Goal: Transaction & Acquisition: Book appointment/travel/reservation

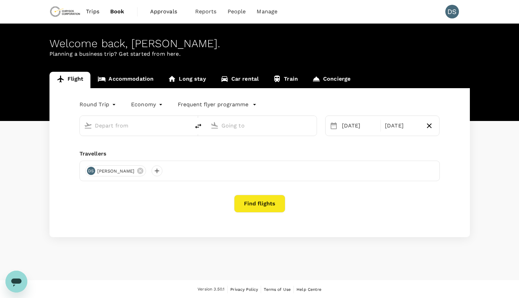
type input "Vancouver Intl (YVR)"
type input "Toronto [PERSON_NAME] Intl (YYZ)"
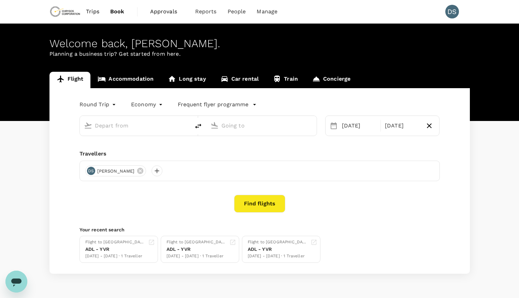
type input "Vancouver Intl (YVR)"
type input "Toronto [PERSON_NAME] Intl (YYZ)"
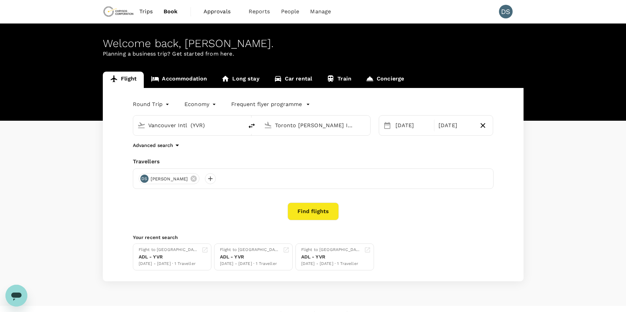
click at [174, 77] on link "Accommodation" at bounding box center [179, 80] width 70 height 16
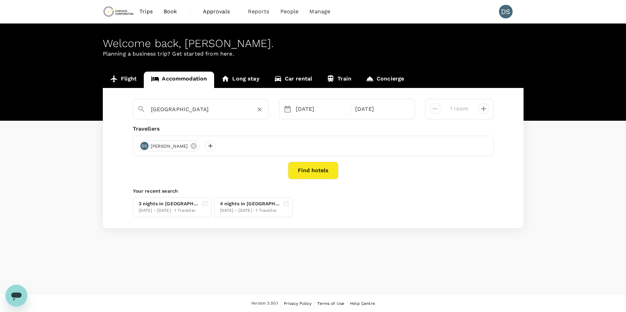
click at [175, 108] on input "Toronto" at bounding box center [198, 109] width 94 height 11
click at [190, 113] on input "Exchange Hotel Vancouver" at bounding box center [198, 109] width 94 height 11
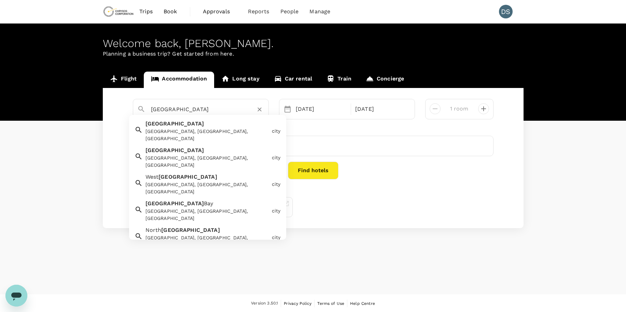
click at [162, 129] on div "Vancouver, BC, Canada" at bounding box center [207, 135] width 124 height 14
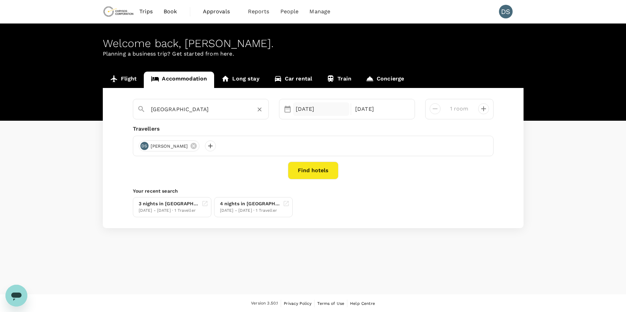
type input "[GEOGRAPHIC_DATA]"
click at [303, 109] on div "20 Sep" at bounding box center [321, 109] width 57 height 14
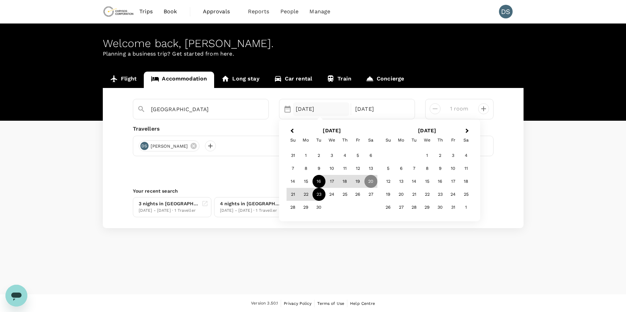
click at [319, 180] on div "16" at bounding box center [318, 181] width 13 height 13
click at [364, 105] on div "23 Sep" at bounding box center [380, 109] width 57 height 14
click at [369, 183] on div "20" at bounding box center [370, 181] width 13 height 13
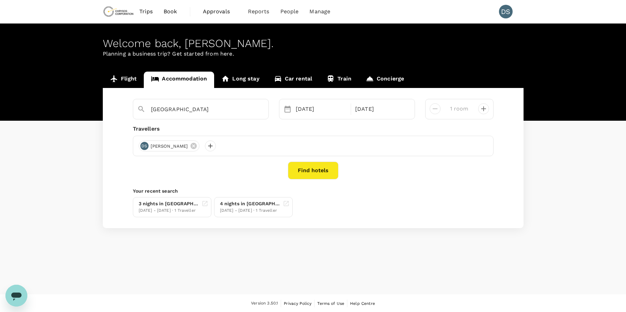
click at [309, 171] on button "Find hotels" at bounding box center [313, 171] width 51 height 18
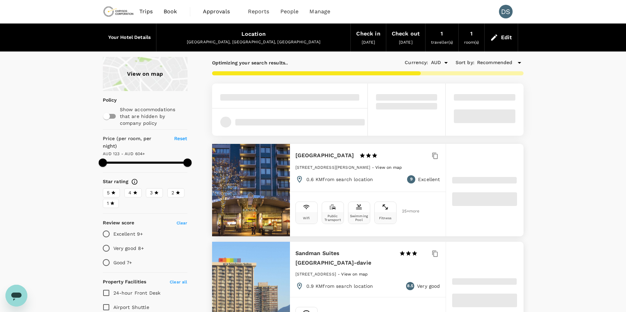
type input "604.33"
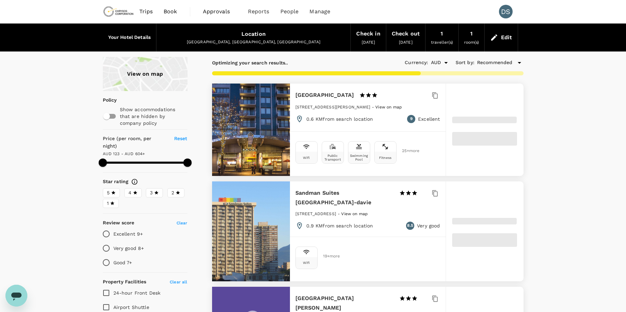
type input "139.33"
type input "604.33"
type input "182.33"
type input "604.33"
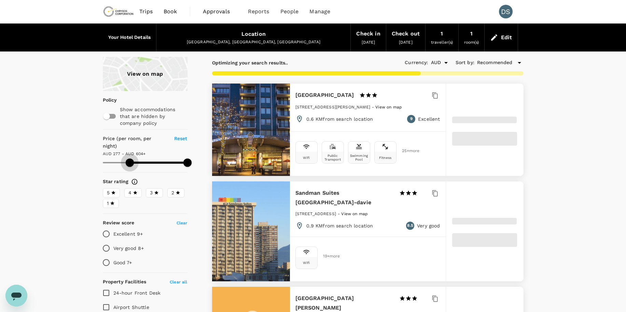
type input "277.33"
type input "604.33"
type input "283.33"
type input "604.33"
type input "287.33"
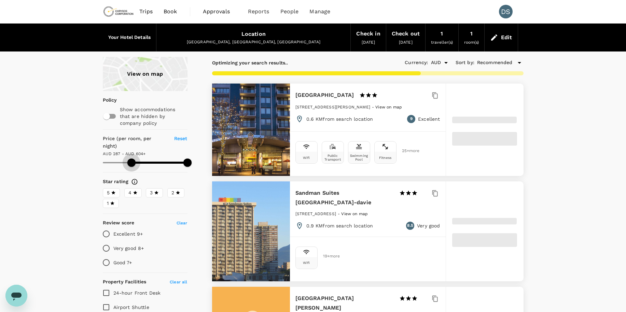
type input "604.33"
type input "295.33"
type input "604.33"
type input "301.33"
type input "604.33"
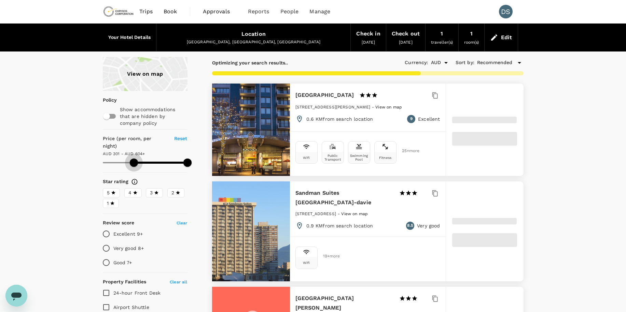
type input "302.33"
type input "604.33"
type input "302.33"
type input "604.33"
type input "302.33"
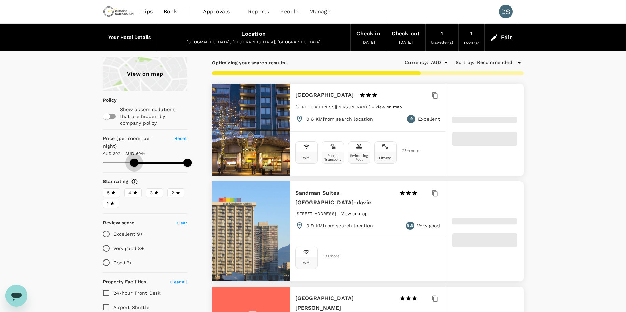
type input "604.33"
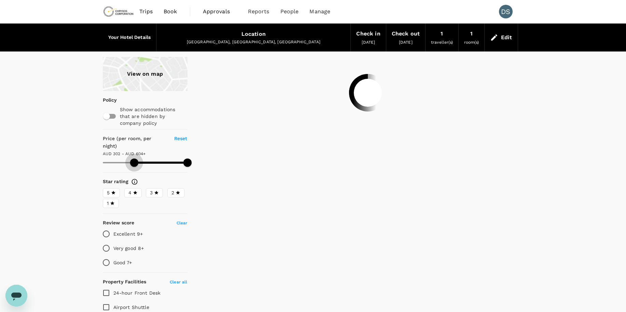
type input "302.33"
type input "604.33"
type input "304.33"
type input "604.33"
type input "306.33"
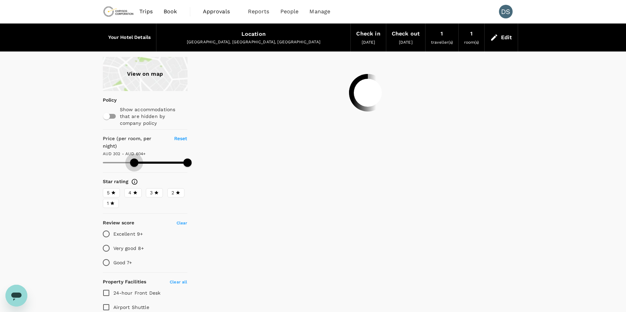
type input "604.33"
type input "306.33"
type input "604.33"
type input "308.33"
type input "604.33"
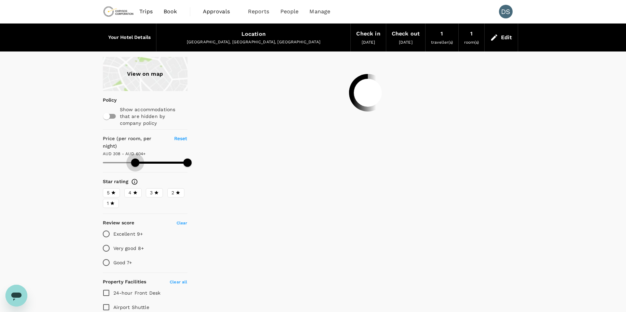
type input "308.33"
type input "604.33"
type input "310.33"
type input "604.33"
type input "314.33"
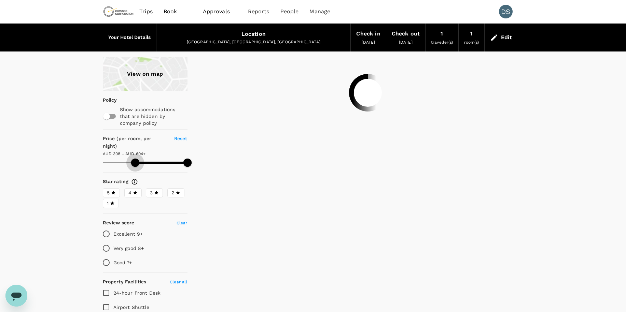
type input "604.33"
type input "318.33"
type input "604.33"
type input "320.33"
type input "604.33"
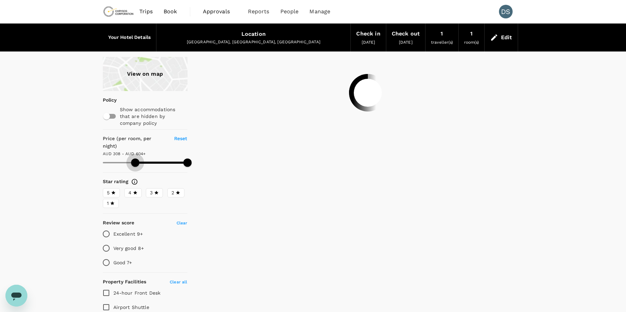
type input "320.33"
type input "604.33"
type input "322.33"
type input "604.33"
drag, startPoint x: 105, startPoint y: 154, endPoint x: 138, endPoint y: 154, distance: 32.1
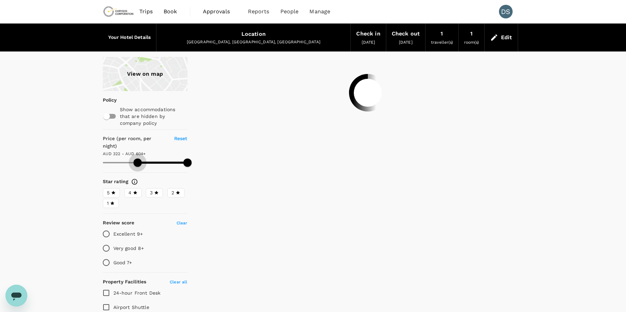
click at [138, 159] on span at bounding box center [137, 163] width 8 height 8
type input "322.33"
type input "604.33"
type input "322.33"
type input "604.33"
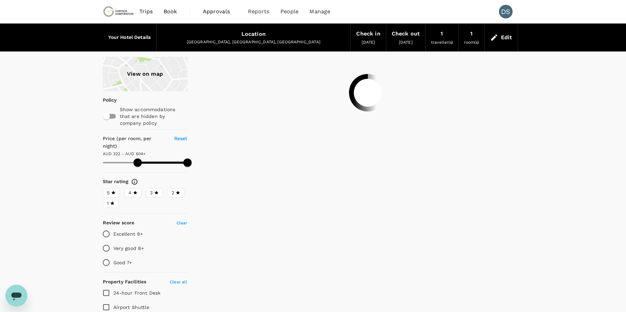
type input "322.33"
type input "604.33"
type input "321.91"
type input "603.91"
type input "321.91"
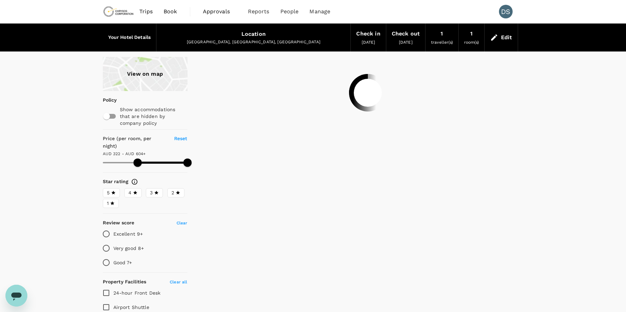
type input "603.91"
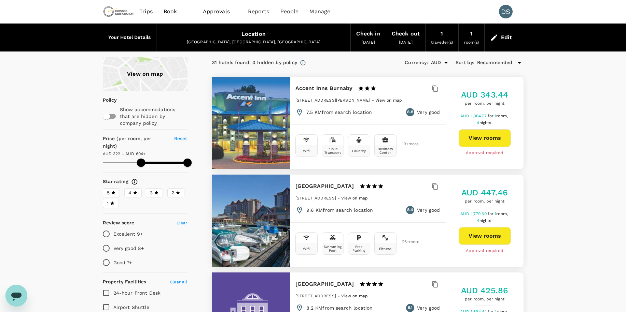
type input "321.91"
type input "603.91"
type input "321.91"
type input "603.91"
click at [150, 72] on div "View on map" at bounding box center [145, 74] width 85 height 34
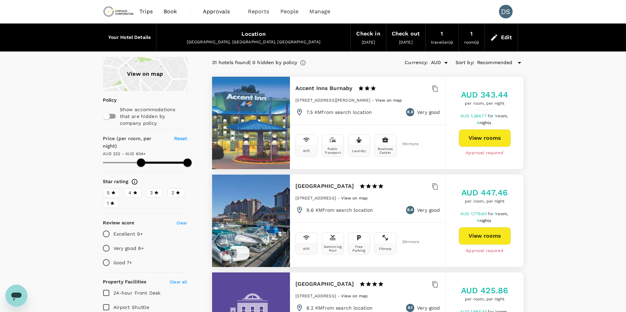
type input "321.91"
type input "603.91"
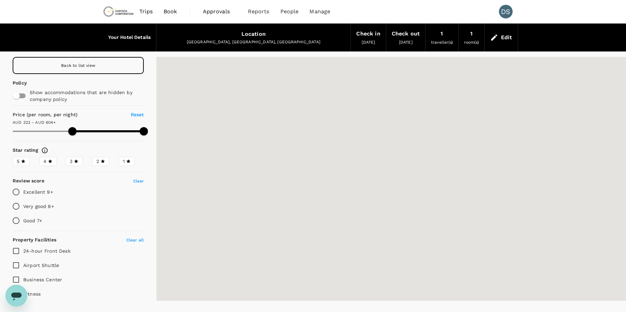
type input "321.91"
type input "603.91"
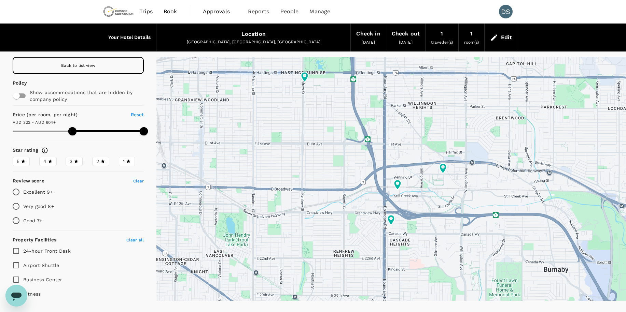
type input "321.91"
type input "603.91"
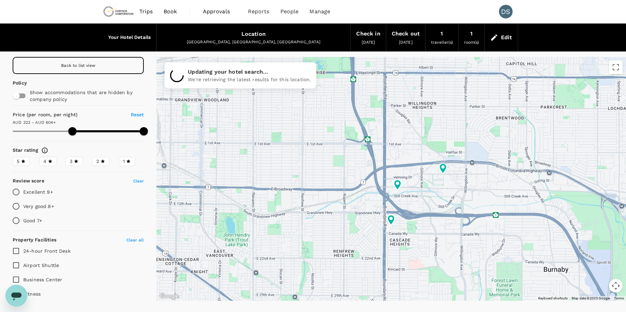
type input "321.91"
type input "603.91"
type input "321.91"
type input "603.91"
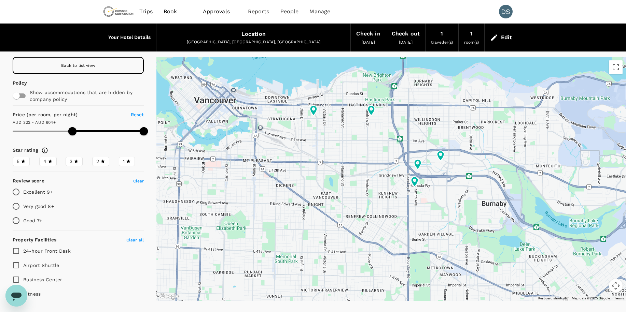
type input "321.91"
type input "603.91"
type input "321.91"
type input "603.91"
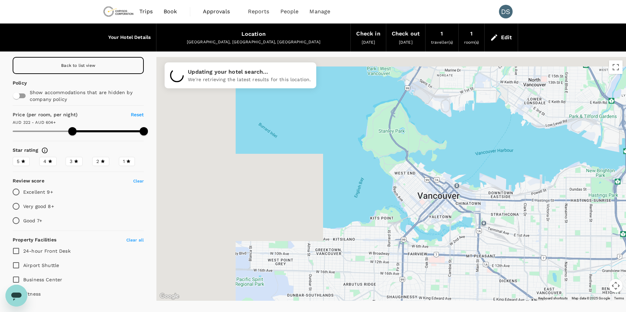
drag, startPoint x: 322, startPoint y: 111, endPoint x: 545, endPoint y: 207, distance: 242.8
click at [519, 207] on div at bounding box center [390, 179] width 469 height 244
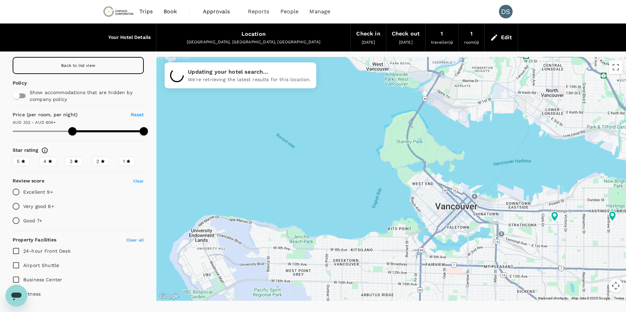
type input "321.91"
type input "603.91"
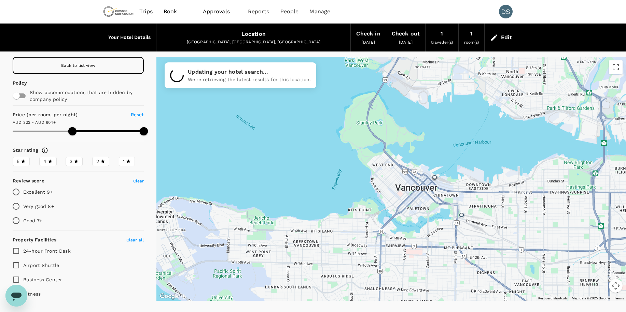
drag, startPoint x: 418, startPoint y: 194, endPoint x: 372, endPoint y: 172, distance: 51.0
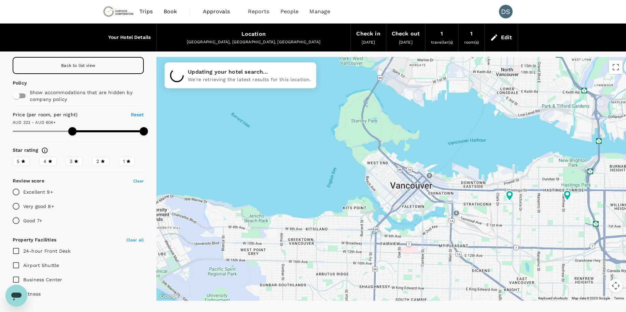
type input "321.91"
type input "603.91"
type input "321.91"
type input "603.91"
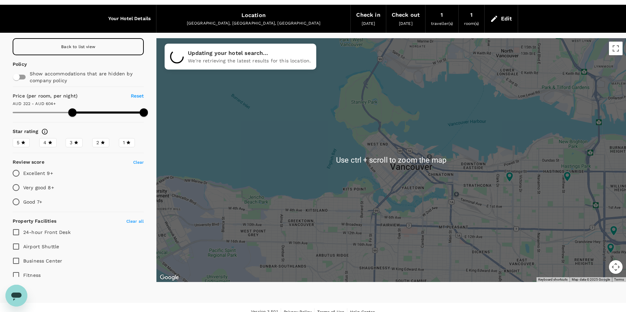
type input "321.91"
type input "603.91"
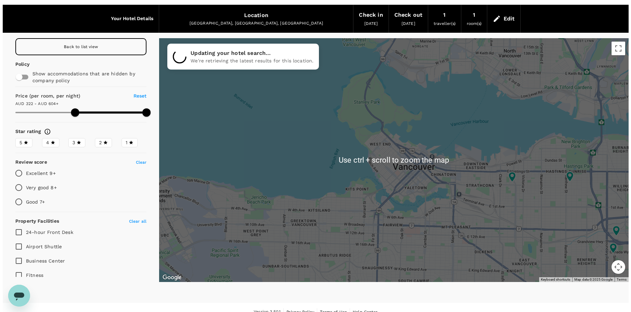
scroll to position [28, 0]
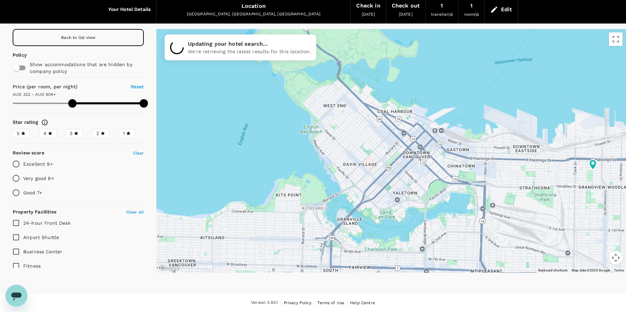
type input "321.91"
type input "603.91"
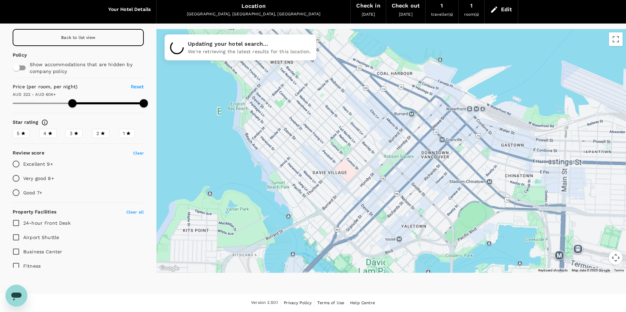
type input "321.91"
type input "603.91"
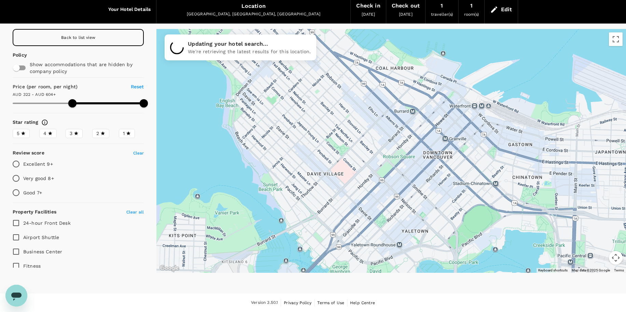
type input "321.91"
type input "603.91"
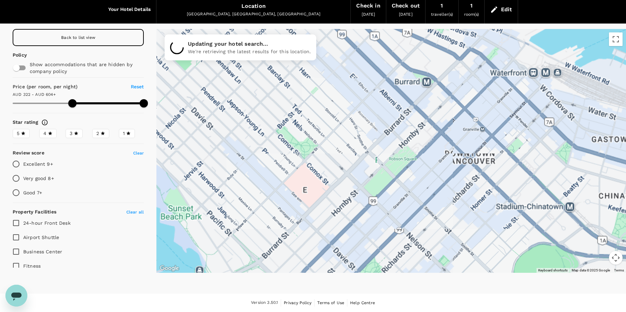
type input "321.91"
type input "603.91"
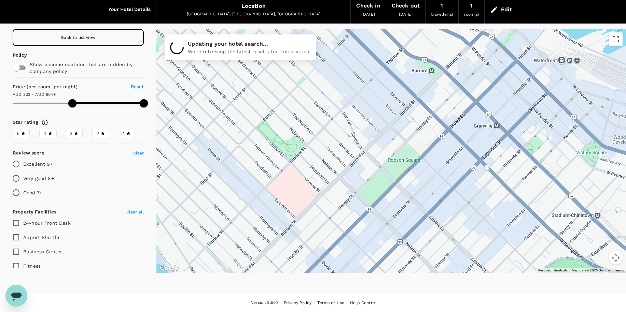
type input "321.91"
type input "603.91"
type input "321.91"
type input "603.91"
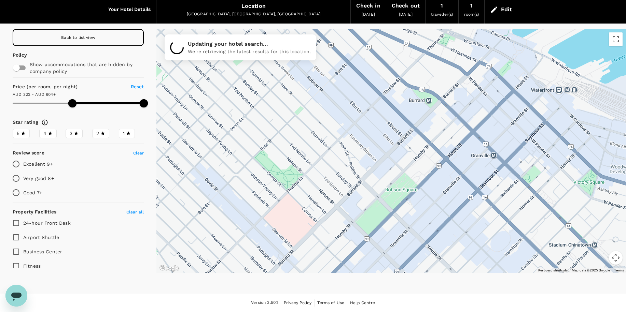
drag, startPoint x: 365, startPoint y: 116, endPoint x: 362, endPoint y: 147, distance: 31.2
click at [362, 147] on div at bounding box center [390, 151] width 469 height 244
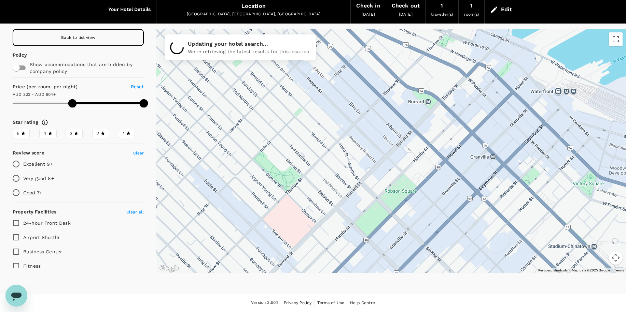
type input "321.91"
type input "603.91"
type input "321.91"
type input "603.91"
type input "321.91"
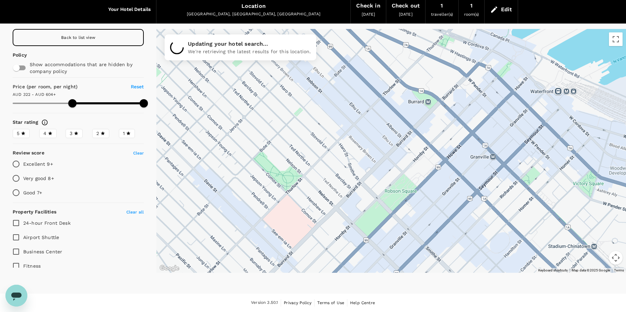
type input "603.91"
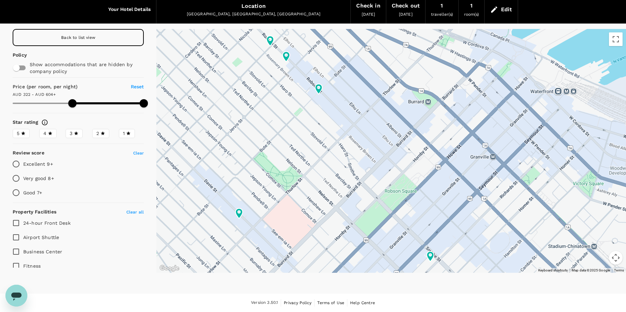
type input "321.91"
type input "603.91"
type input "321.91"
type input "603.91"
type input "321.91"
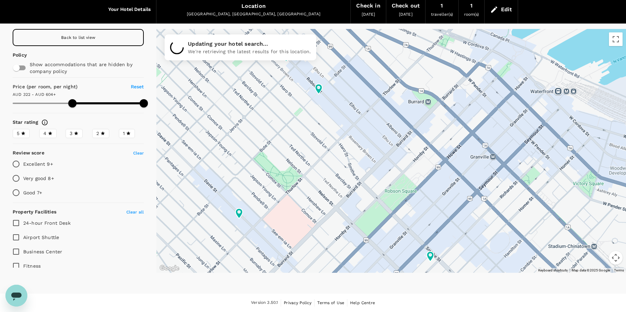
type input "603.91"
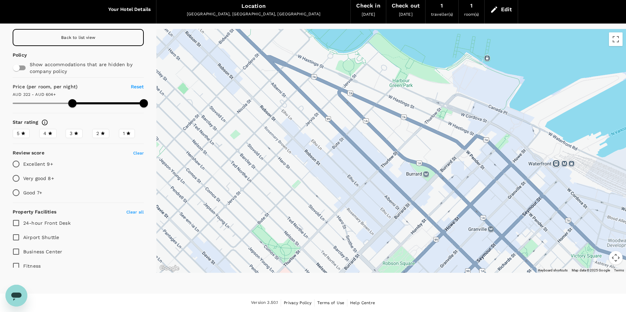
drag, startPoint x: 331, startPoint y: 122, endPoint x: 330, endPoint y: 196, distance: 74.1
click at [330, 196] on div at bounding box center [390, 151] width 469 height 244
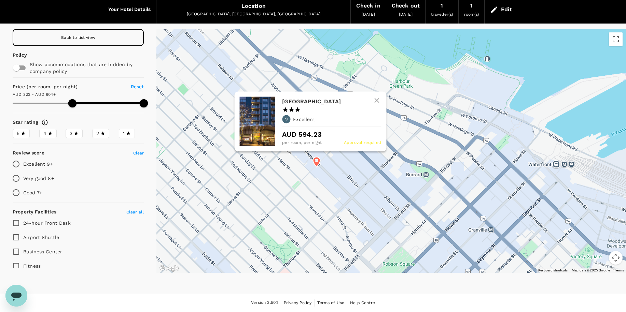
type input "321.91"
type input "603.91"
type input "321.91"
type input "603.91"
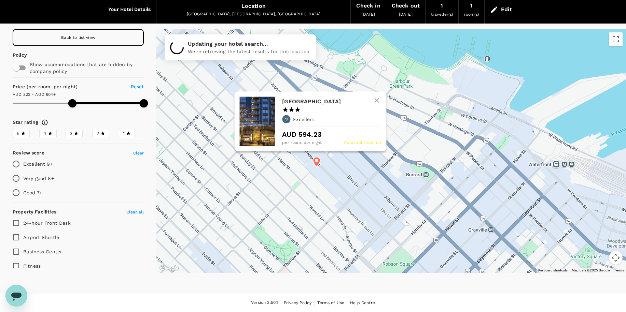
type input "321.91"
type input "603.91"
type input "321.91"
type input "603.91"
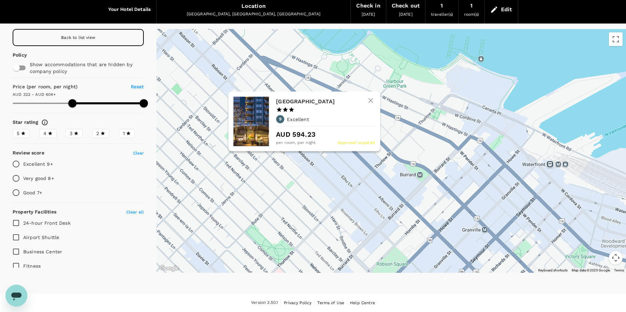
drag, startPoint x: 341, startPoint y: 96, endPoint x: 334, endPoint y: 96, distance: 7.2
click at [334, 96] on div "Blue Horizon Hotel 1 Star 2 Stars 3 Stars 4 Stars 5 Stars 9 Excellent AUD 594.2…" at bounding box center [304, 122] width 152 height 60
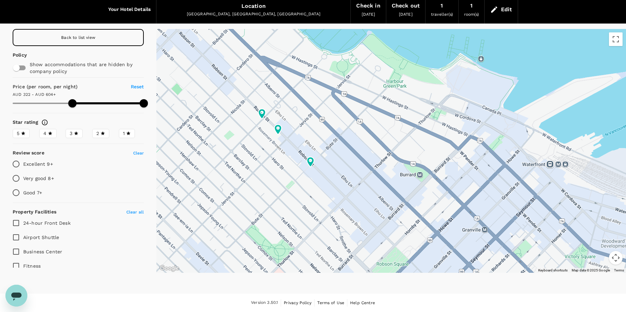
type input "321.91"
type input "603.91"
type input "321.91"
type input "603.91"
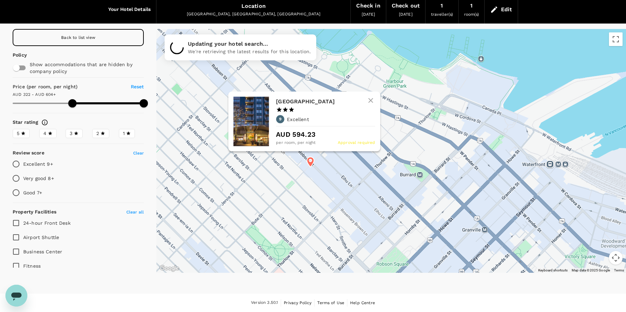
type input "321.91"
type input "603.91"
type input "321.91"
type input "603.91"
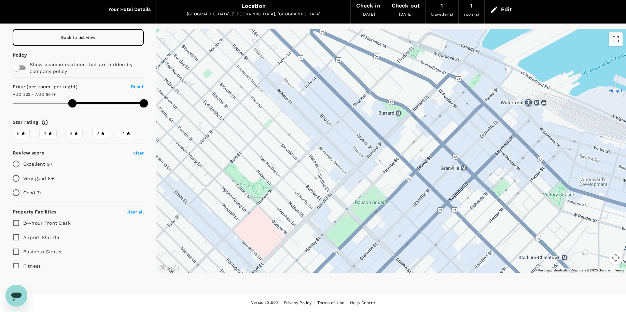
drag, startPoint x: 275, startPoint y: 179, endPoint x: 254, endPoint y: 116, distance: 66.2
click at [254, 116] on div at bounding box center [390, 151] width 469 height 244
type input "321.91"
type input "603.91"
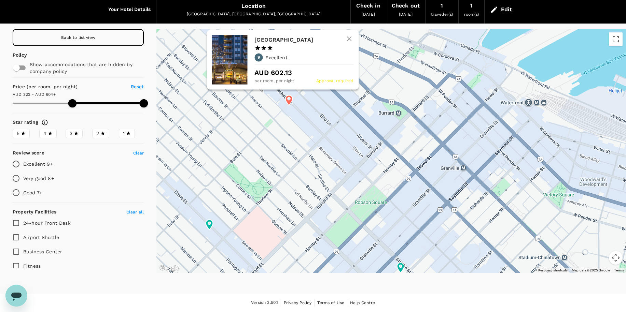
type input "321.91"
type input "603.91"
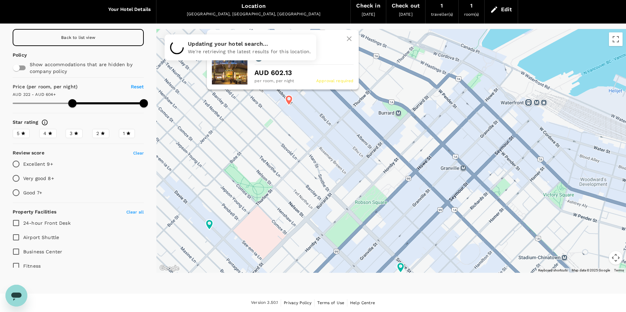
type input "321.91"
type input "603.91"
type input "321.91"
type input "603.91"
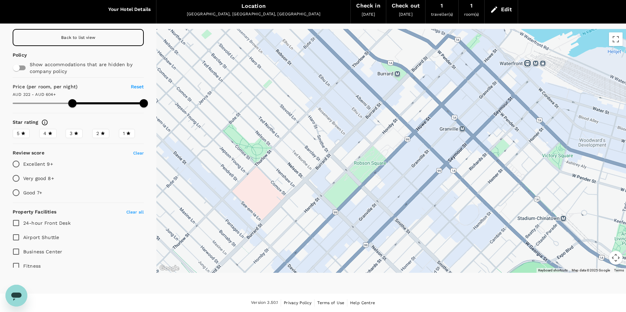
drag, startPoint x: 284, startPoint y: 171, endPoint x: 284, endPoint y: 132, distance: 38.9
click at [284, 132] on div at bounding box center [390, 151] width 469 height 244
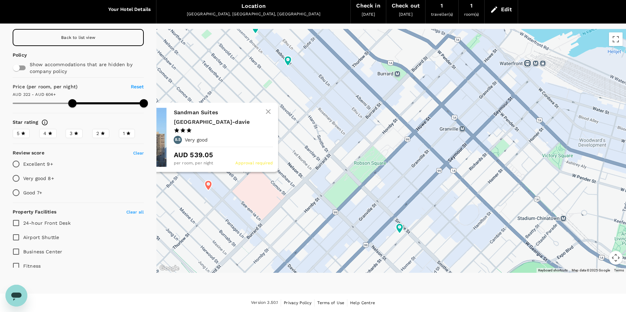
type input "321.91"
type input "603.91"
type input "321.91"
type input "603.91"
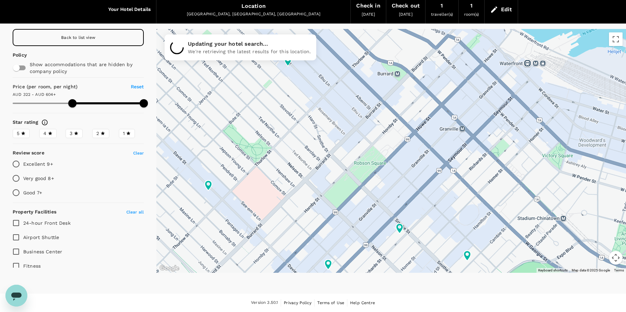
type input "321.91"
type input "603.91"
type input "321.91"
type input "603.91"
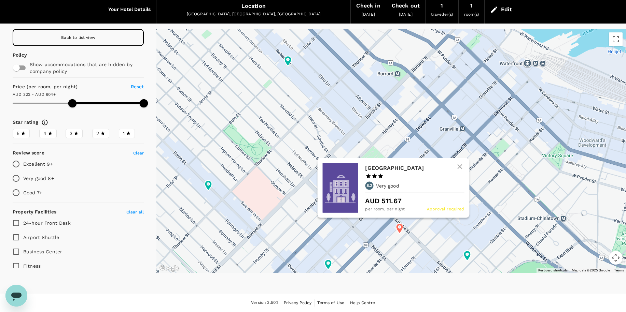
type input "321.91"
type input "603.91"
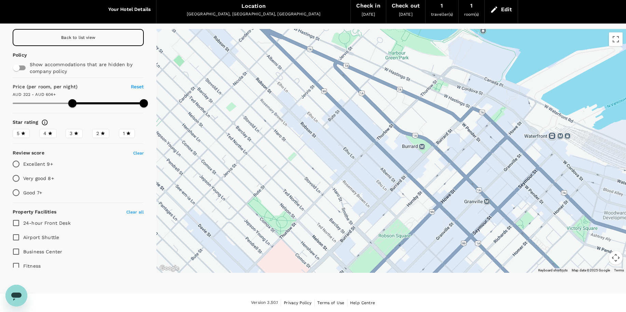
drag, startPoint x: 311, startPoint y: 105, endPoint x: 337, endPoint y: 186, distance: 84.9
click at [337, 186] on div at bounding box center [390, 151] width 469 height 244
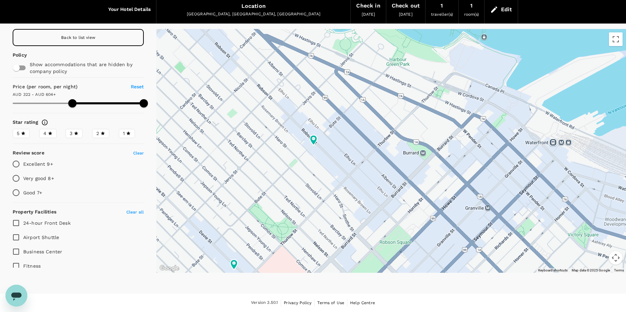
type input "321.91"
type input "603.91"
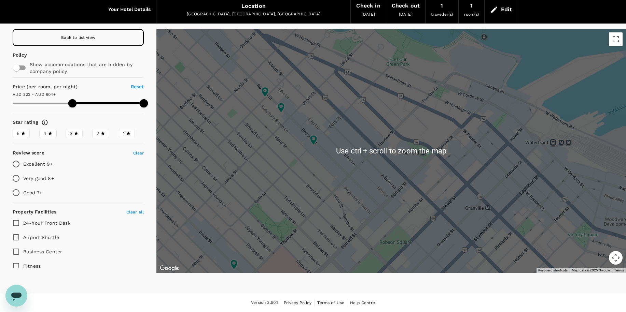
type input "321.91"
type input "603.91"
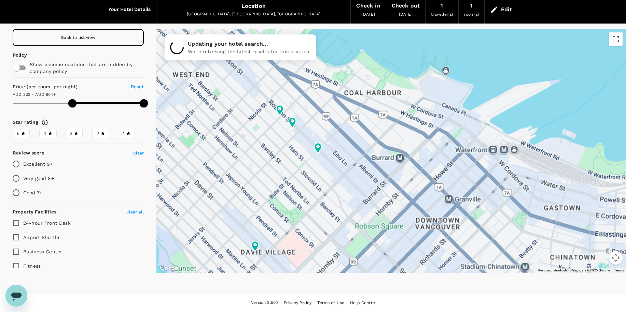
type input "321.91"
type input "603.91"
type input "321.91"
type input "603.91"
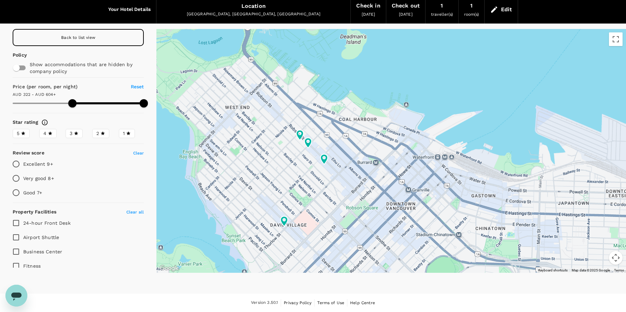
type input "321.91"
type input "603.91"
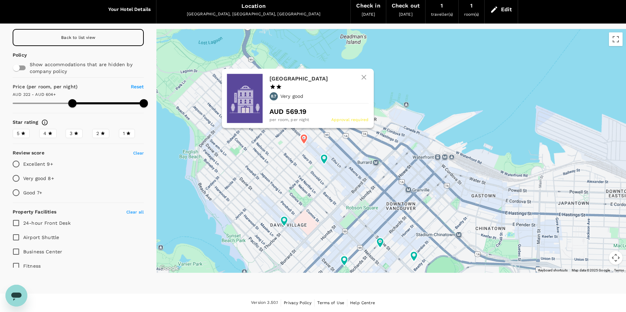
type input "321.91"
type input "603.91"
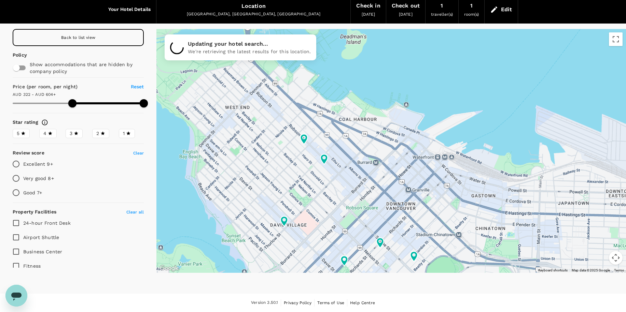
type input "321.91"
type input "603.91"
type input "321.91"
type input "603.91"
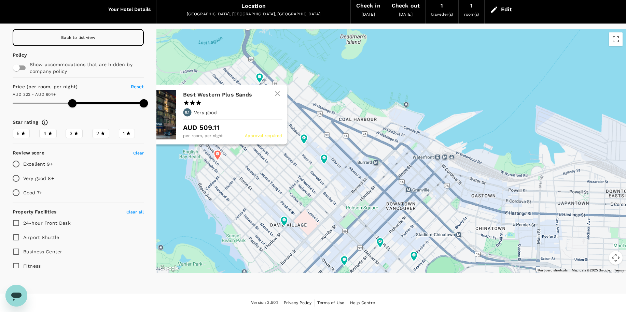
click at [217, 155] on icon at bounding box center [217, 155] width 7 height 10
click at [216, 156] on icon at bounding box center [217, 155] width 7 height 10
click at [216, 94] on h6 "Best Western Plus Sands" at bounding box center [230, 95] width 94 height 10
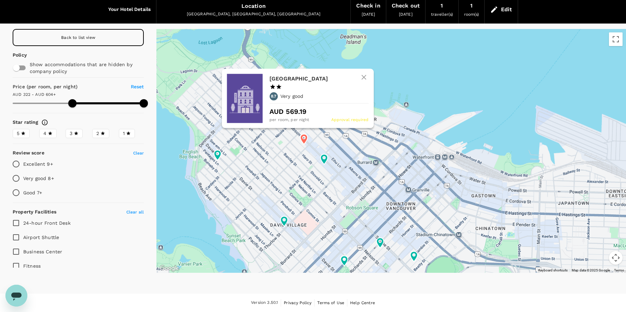
click at [304, 139] on icon at bounding box center [303, 139] width 7 height 10
click at [283, 78] on h6 "Riviera Hotel" at bounding box center [316, 79] width 94 height 10
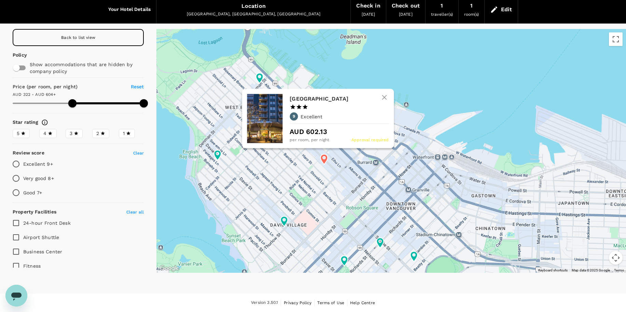
click at [324, 160] on icon at bounding box center [323, 159] width 7 height 10
click at [311, 99] on h6 "Blue Horizon Hotel" at bounding box center [336, 99] width 94 height 10
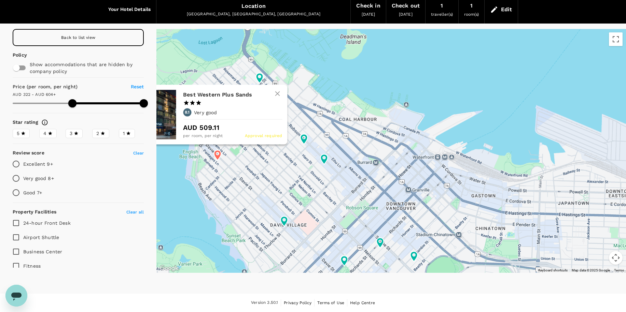
click at [218, 157] on icon at bounding box center [217, 155] width 7 height 10
click at [217, 145] on div "Best Western Plus Sands 1 Star 2 Stars 3 Stars 4 Stars 5 Stars 8.1 Very good AU…" at bounding box center [211, 115] width 152 height 60
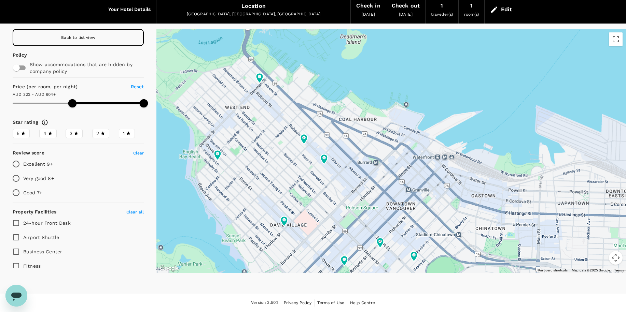
type input "321.91"
type input "603.91"
type input "321.91"
type input "603.91"
type input "321.91"
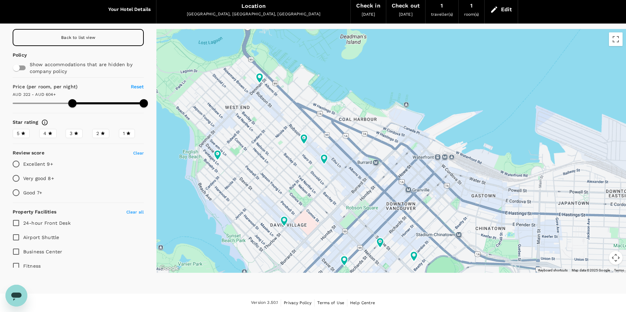
type input "603.91"
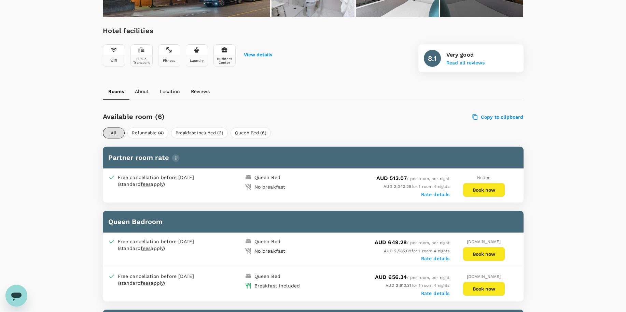
scroll to position [239, 0]
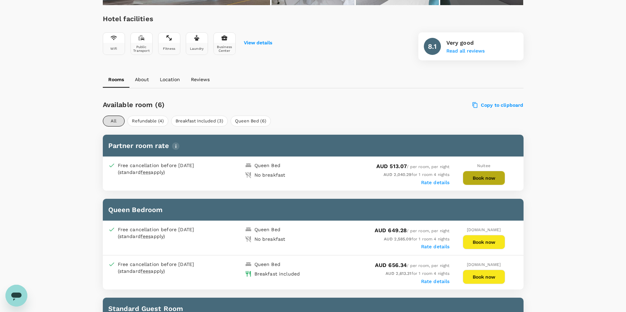
click at [473, 178] on button "Book now" at bounding box center [483, 178] width 42 height 14
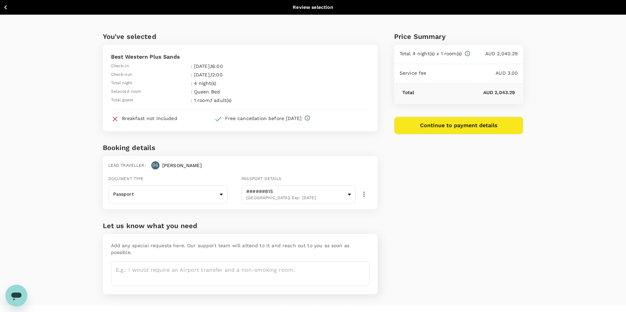
click at [74, 107] on div "You've selected Best Western Plus Sands Check-in : 16 Sep 2025 , 16:00 Check-ou…" at bounding box center [313, 160] width 626 height 291
click at [70, 105] on div "You've selected Best Western Plus Sands Check-in : 16 Sep 2025 , 16:00 Check-ou…" at bounding box center [313, 160] width 626 height 291
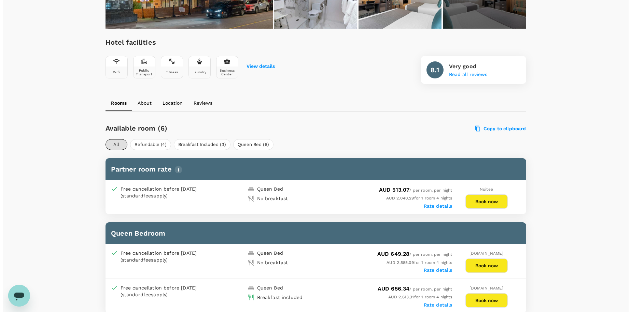
scroll to position [239, 0]
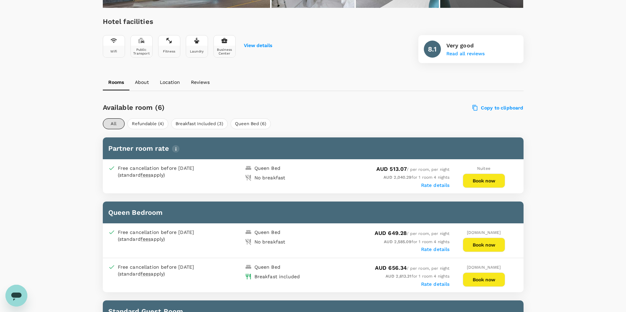
click at [431, 187] on label "Rate details" at bounding box center [435, 185] width 29 height 5
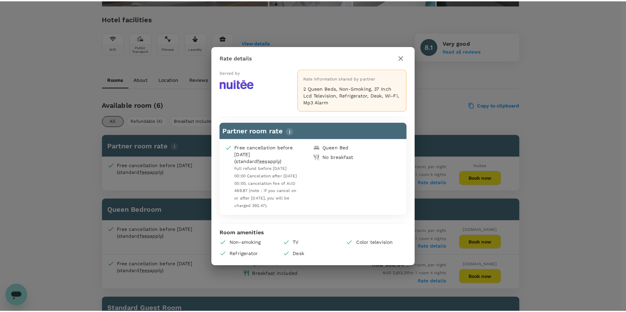
scroll to position [236, 0]
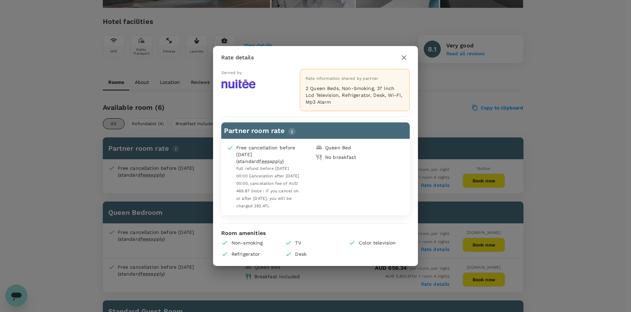
drag, startPoint x: 276, startPoint y: 52, endPoint x: 276, endPoint y: 47, distance: 4.4
click at [276, 47] on h2 "Rate details" at bounding box center [315, 57] width 205 height 23
click at [402, 56] on icon "button" at bounding box center [403, 57] width 5 height 5
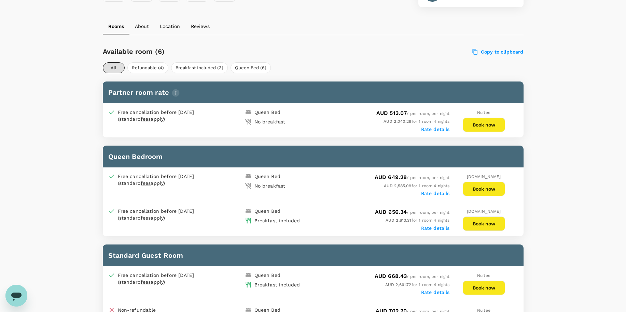
scroll to position [304, 0]
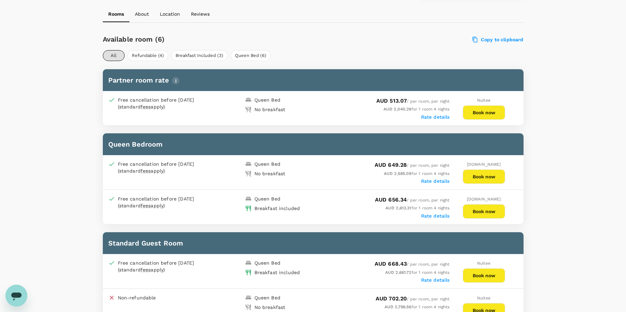
click at [428, 181] on label "Rate details" at bounding box center [435, 180] width 29 height 5
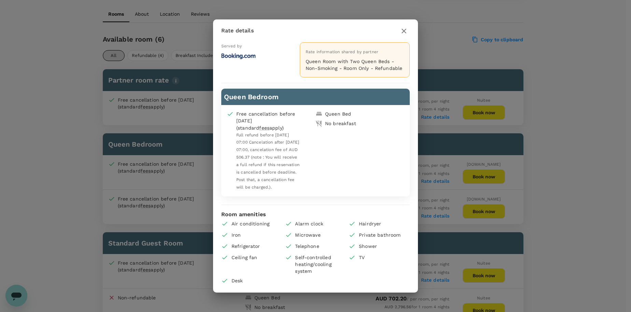
click at [404, 27] on icon "button" at bounding box center [404, 31] width 8 height 8
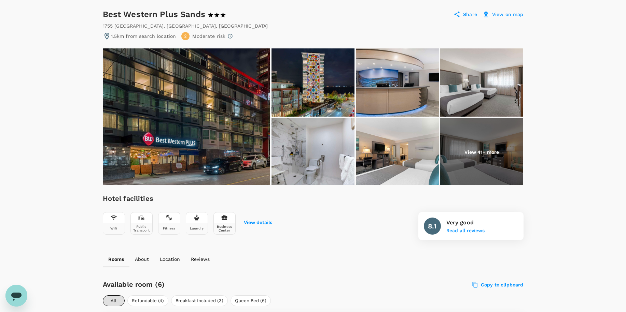
scroll to position [0, 0]
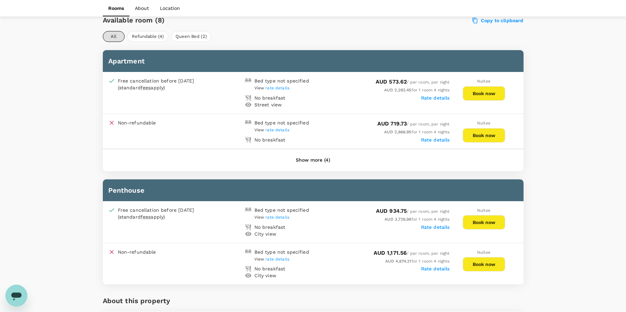
scroll to position [307, 0]
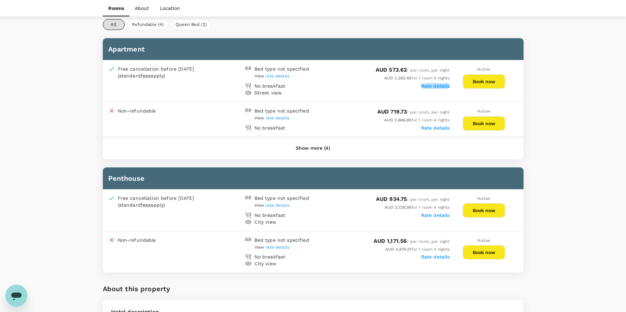
click at [439, 87] on label "Rate details" at bounding box center [435, 85] width 29 height 5
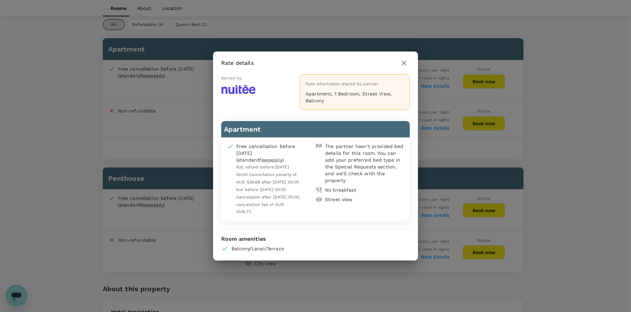
click at [428, 41] on div "Rate details Served by Rate information shared by partner Apartment, 1 Bedroom,…" at bounding box center [315, 156] width 631 height 312
click at [63, 126] on div "Rate details Served by Rate information shared by partner Apartment, 1 Bedroom,…" at bounding box center [315, 156] width 631 height 312
click at [403, 63] on icon "button" at bounding box center [404, 63] width 8 height 8
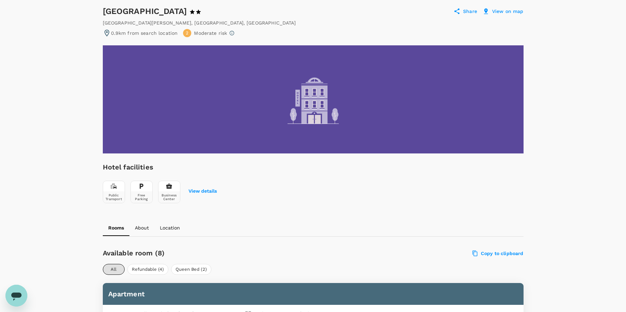
scroll to position [102, 0]
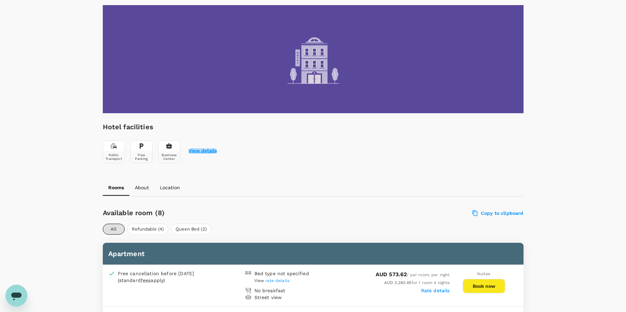
click at [203, 152] on button "View details" at bounding box center [202, 150] width 28 height 5
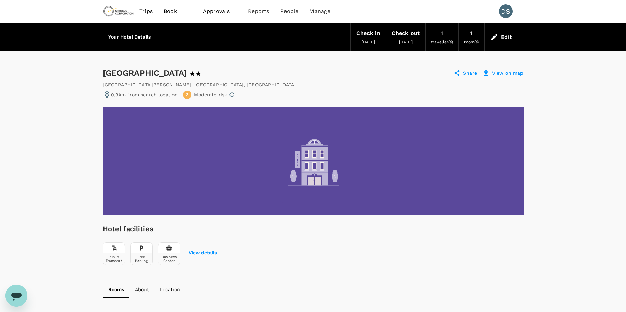
scroll to position [0, 0]
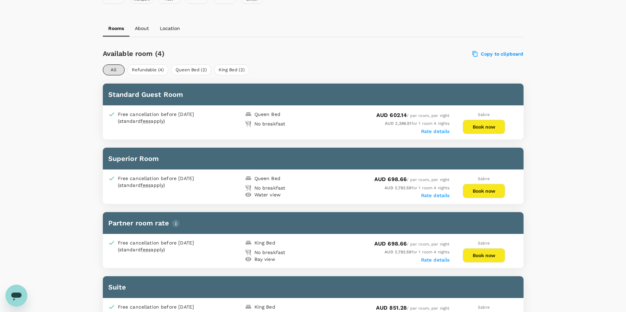
scroll to position [304, 0]
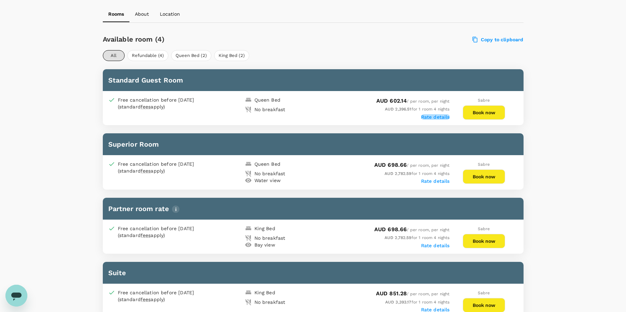
click at [440, 116] on label "Rate details" at bounding box center [435, 116] width 29 height 5
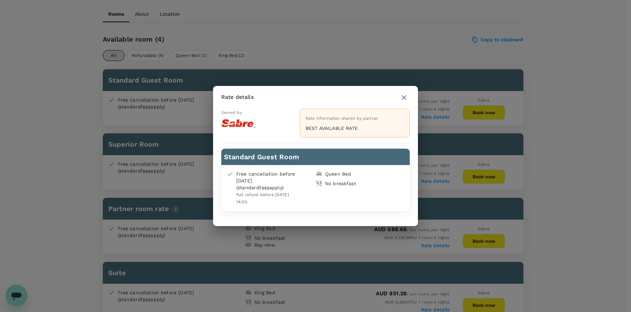
click at [433, 49] on div "Rate details Served by Rate information shared by partner BEST AVAILABLE RATE S…" at bounding box center [315, 156] width 631 height 312
click at [486, 114] on div "Rate details Served by Rate information shared by partner BEST AVAILABLE RATE S…" at bounding box center [315, 156] width 631 height 312
click at [400, 95] on icon "button" at bounding box center [404, 98] width 8 height 8
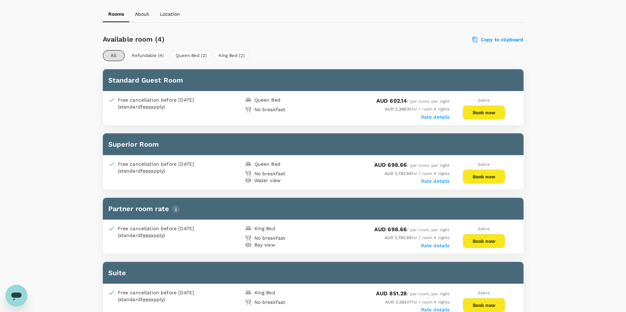
click at [479, 108] on button "Book now" at bounding box center [483, 112] width 42 height 14
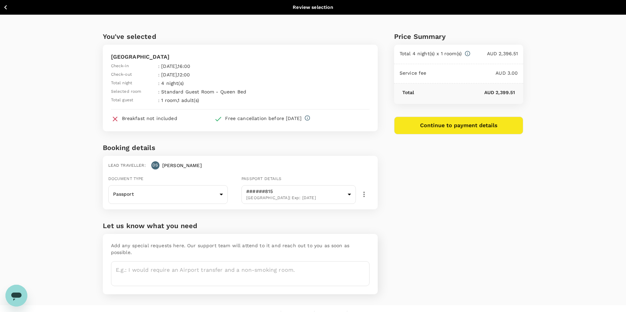
drag, startPoint x: 358, startPoint y: 182, endPoint x: 363, endPoint y: 182, distance: 5.8
click at [358, 182] on div "Passport details" at bounding box center [306, 179] width 131 height 8
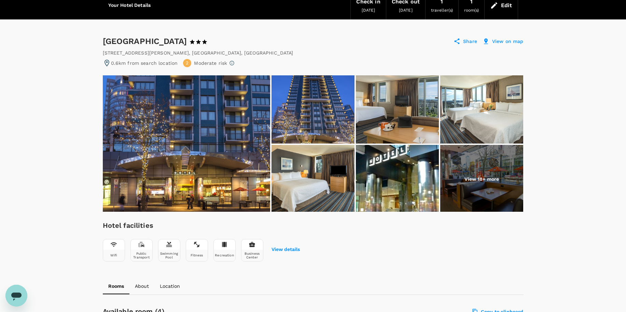
scroll to position [29, 0]
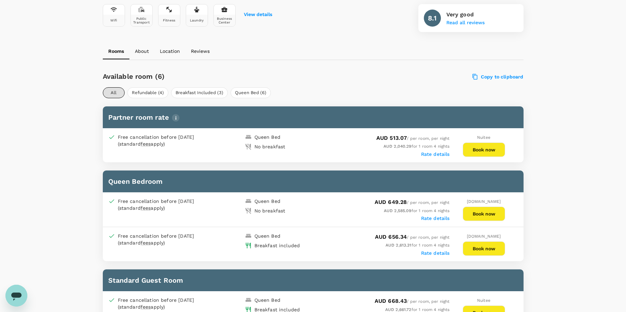
scroll to position [273, 0]
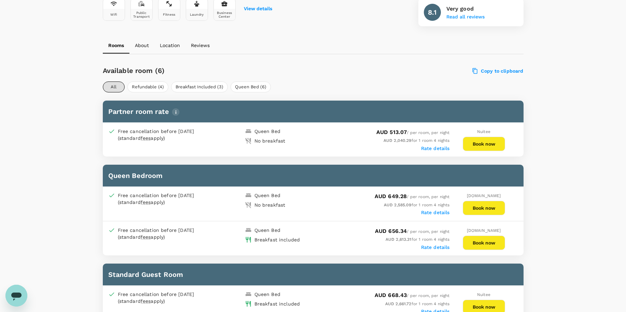
click at [434, 149] on label "Rate details" at bounding box center [435, 148] width 29 height 5
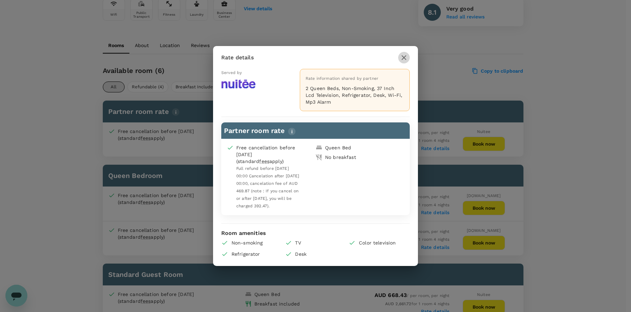
click at [400, 56] on icon "button" at bounding box center [404, 58] width 8 height 8
